Goal: Information Seeking & Learning: Compare options

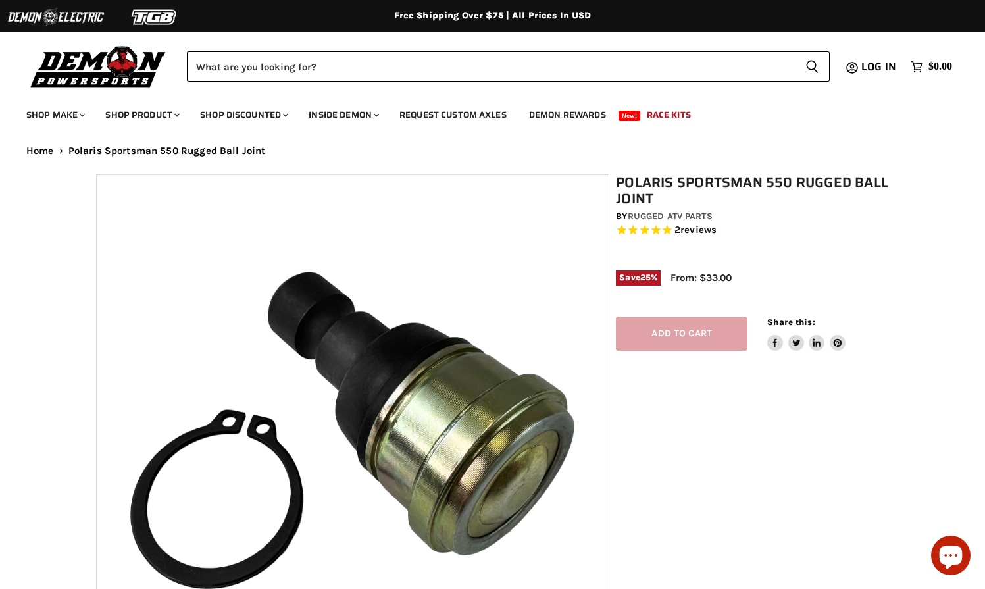
select select "******"
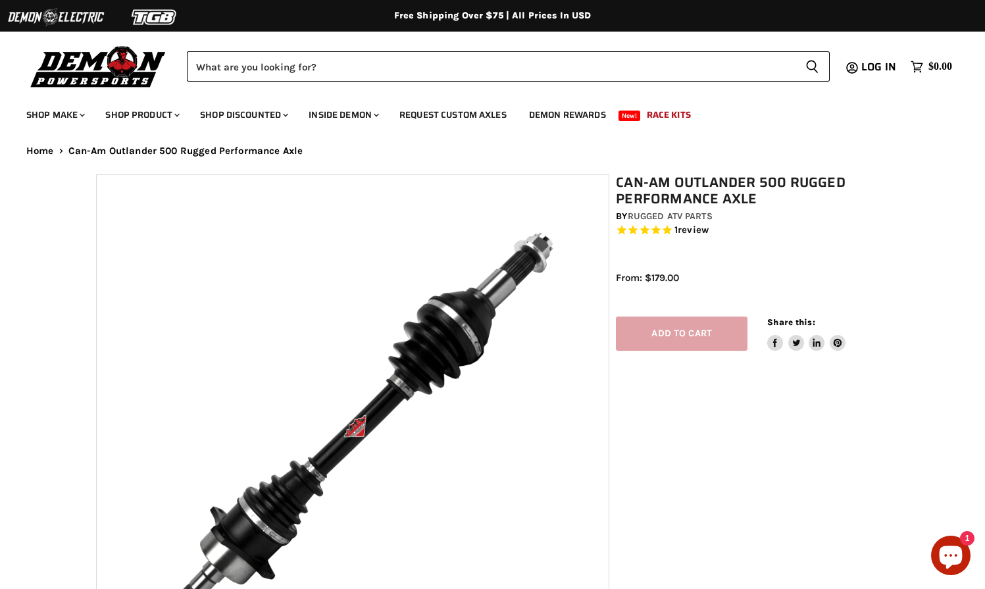
select select "******"
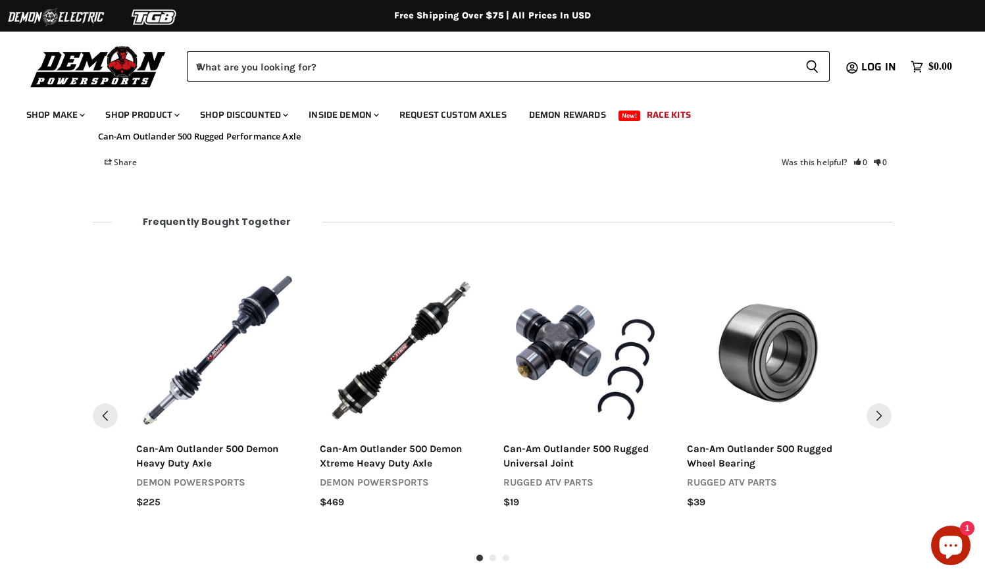
scroll to position [1464, 0]
